Goal: Information Seeking & Learning: Learn about a topic

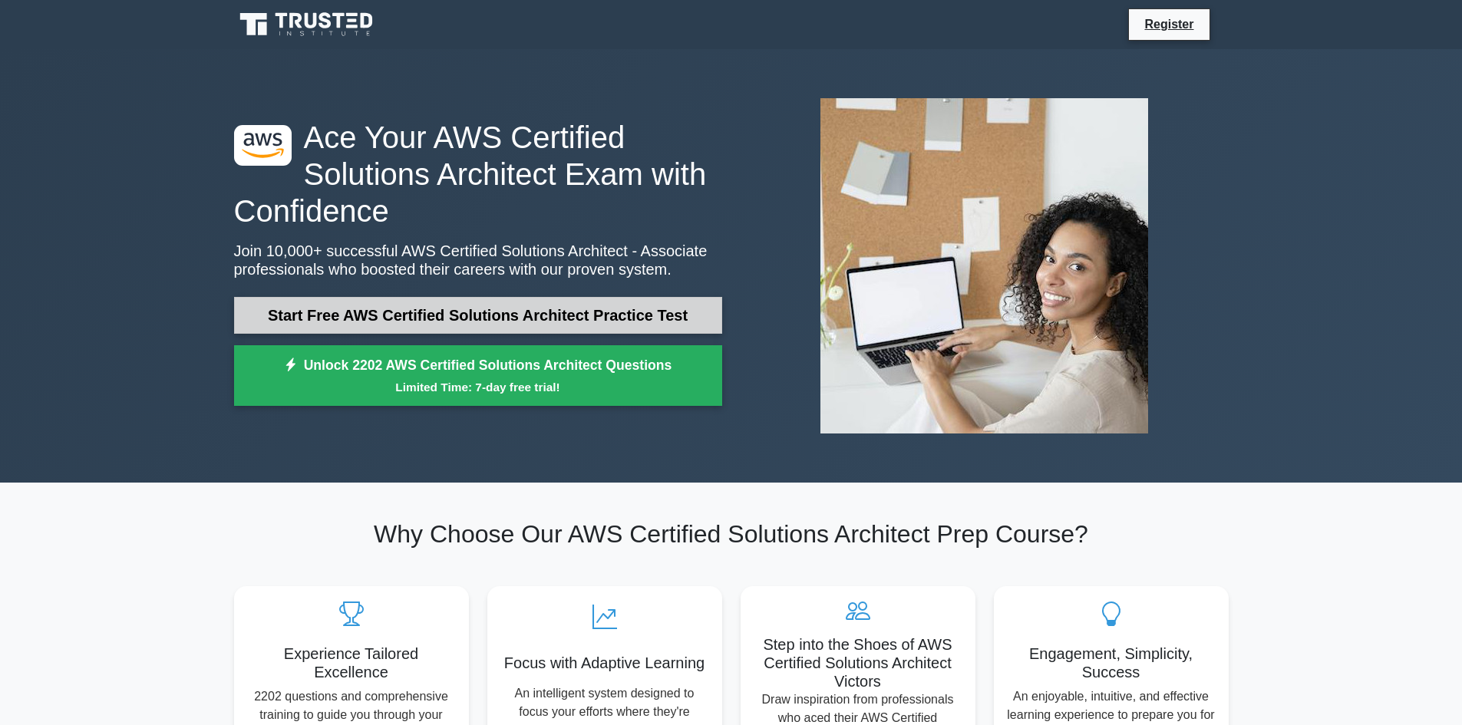
click at [576, 310] on link "Start Free AWS Certified Solutions Architect Practice Test" at bounding box center [478, 315] width 488 height 37
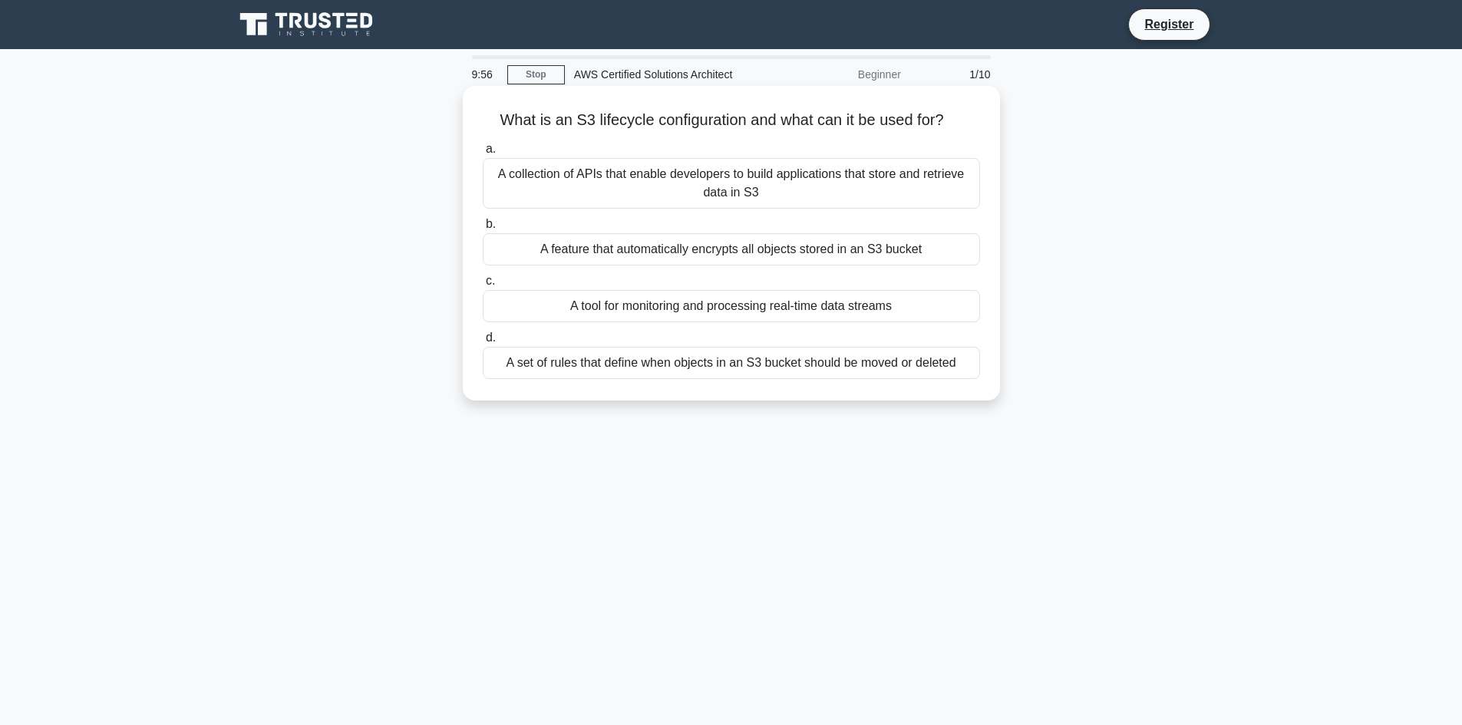
drag, startPoint x: 484, startPoint y: 121, endPoint x: 976, endPoint y: 128, distance: 492.1
click at [976, 128] on h5 "What is an S3 lifecycle configuration and what can it be used for? .spinner_0XT…" at bounding box center [731, 121] width 500 height 20
click at [538, 188] on div "A collection of APIs that enable developers to build applications that store an…" at bounding box center [731, 183] width 497 height 51
click at [483, 154] on input "a. A collection of APIs that enable developers to build applications that store…" at bounding box center [483, 149] width 0 height 10
